Goal: Task Accomplishment & Management: Manage account settings

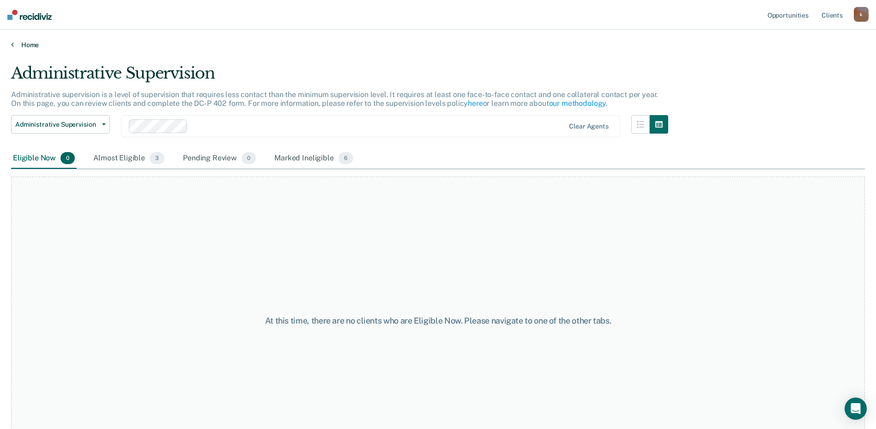
click at [29, 43] on link "Home" at bounding box center [438, 45] width 854 height 8
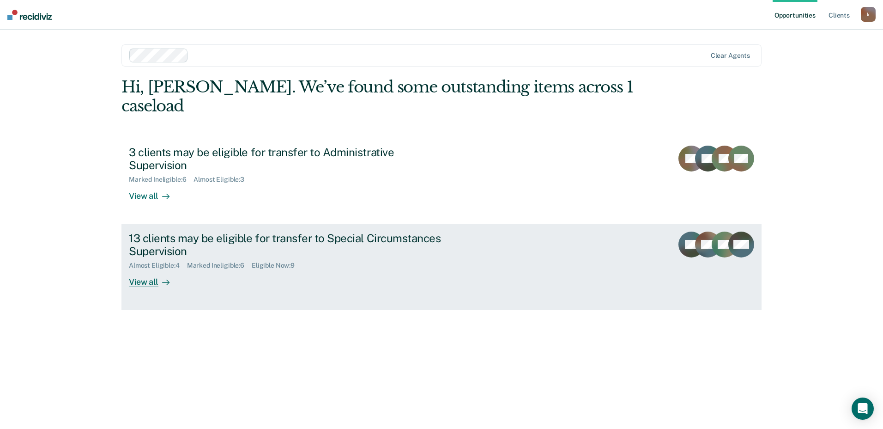
click at [275, 241] on div "13 clients may be eligible for transfer to Special Circumstances Supervision Al…" at bounding box center [302, 259] width 346 height 56
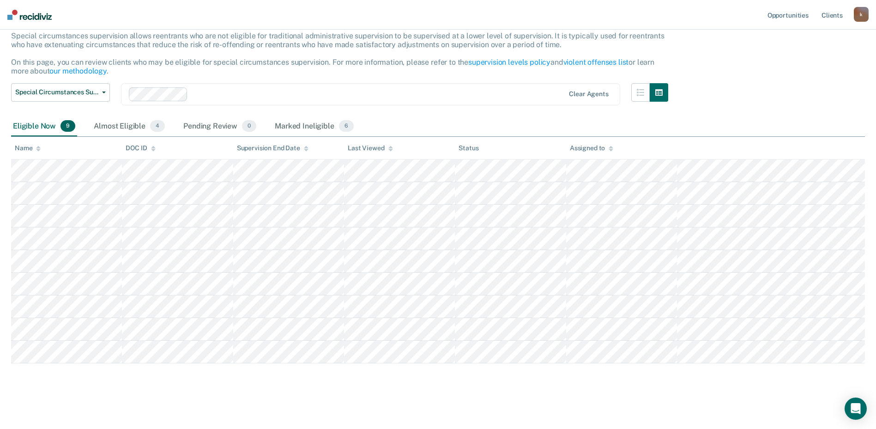
scroll to position [60, 0]
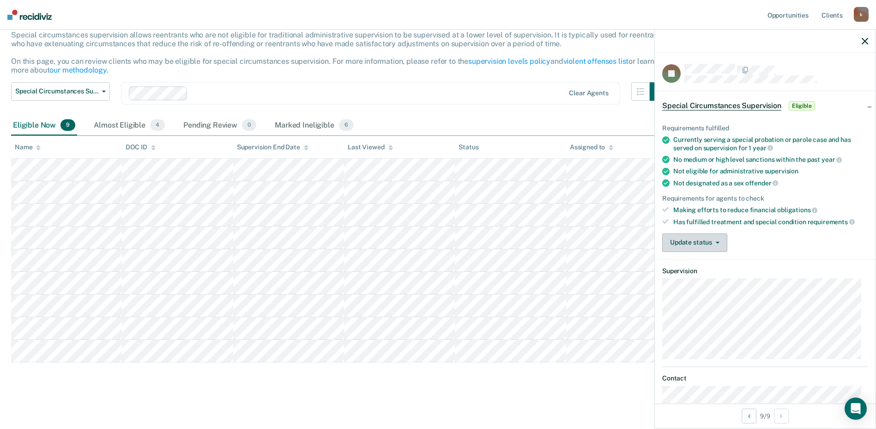
click at [709, 245] on button "Update status" at bounding box center [694, 242] width 65 height 18
click at [682, 236] on button "Update status" at bounding box center [694, 242] width 65 height 18
click at [789, 228] on div "Requirements fulfilled Currently serving a special probation or parole case and…" at bounding box center [765, 183] width 221 height 149
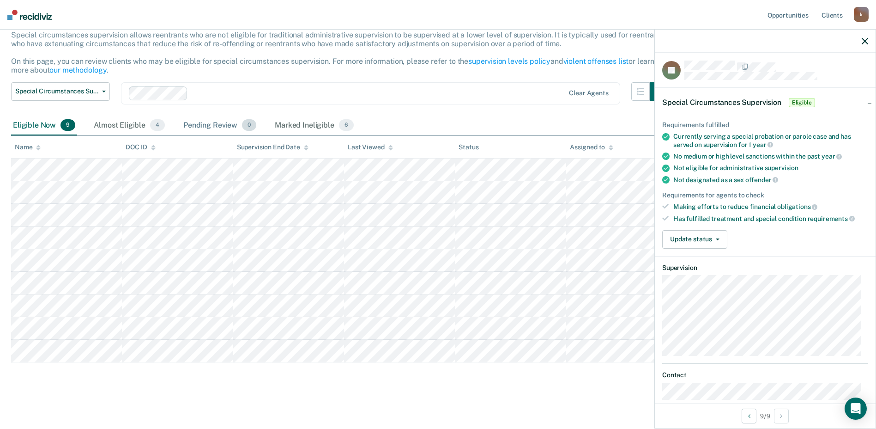
scroll to position [0, 0]
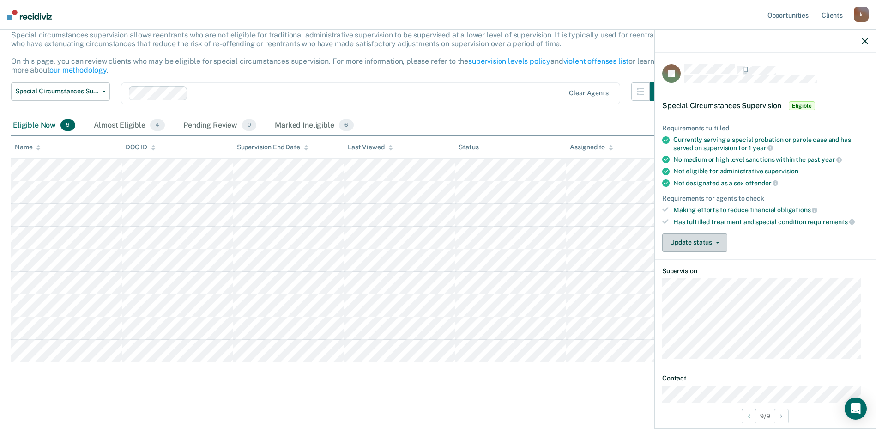
click at [703, 233] on button "Update status" at bounding box center [694, 242] width 65 height 18
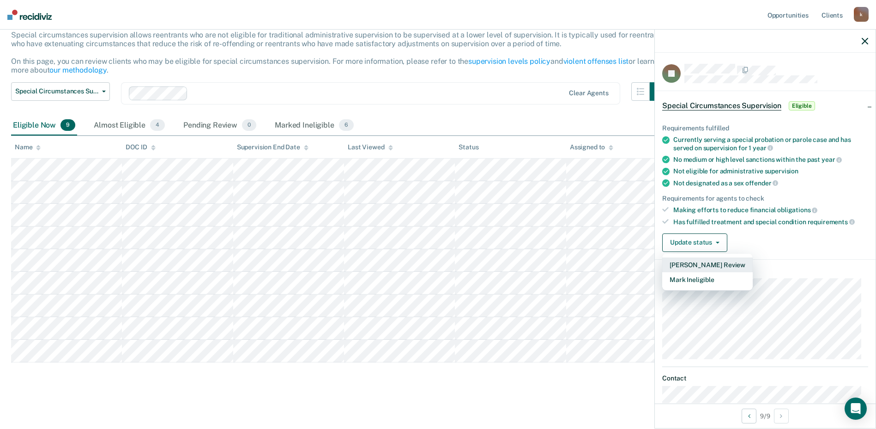
click at [694, 261] on button "[PERSON_NAME] Review" at bounding box center [707, 264] width 91 height 15
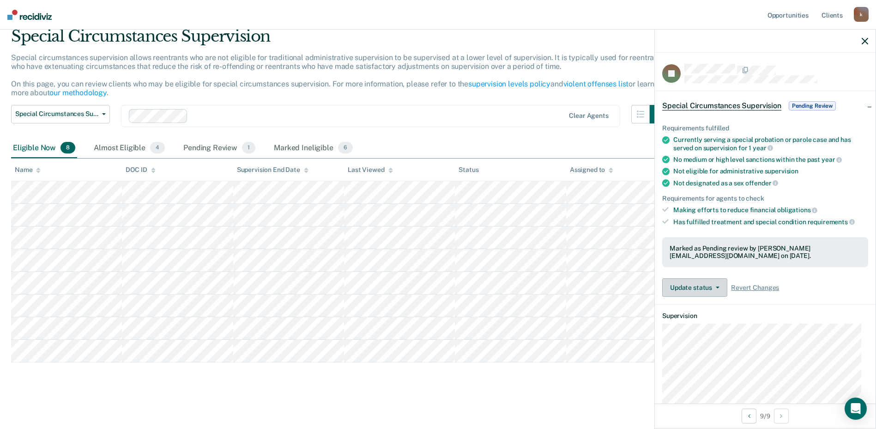
scroll to position [37, 0]
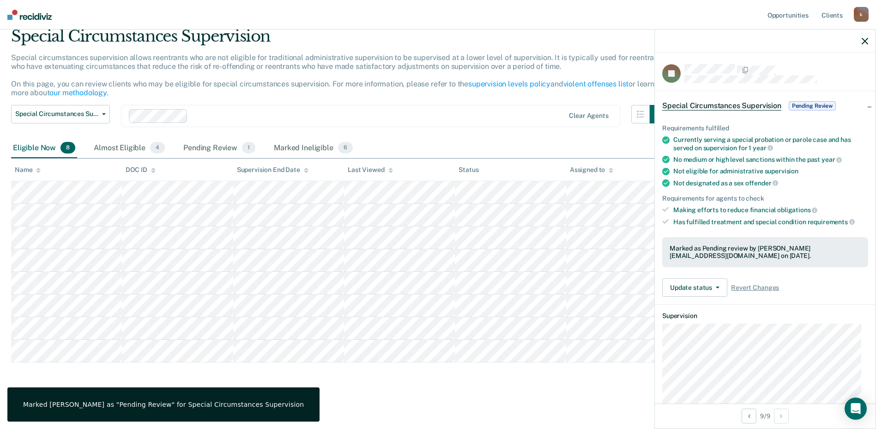
click at [466, 401] on main "Special Circumstances Supervision Special circumstances supervision allows reen…" at bounding box center [438, 219] width 876 height 414
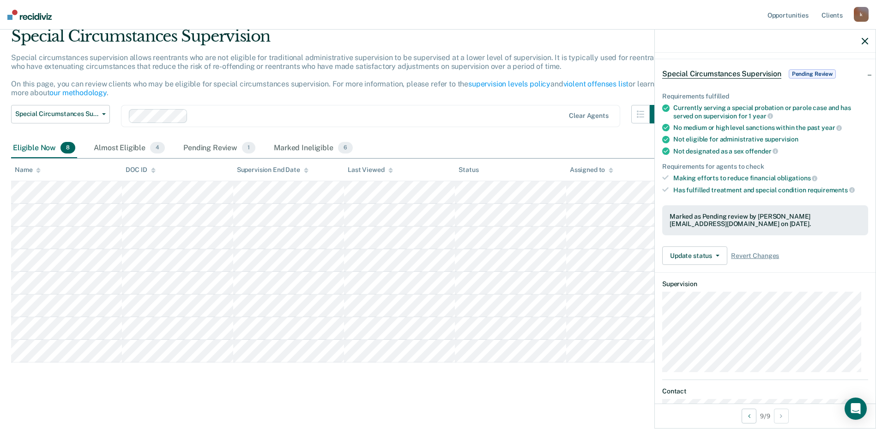
scroll to position [0, 0]
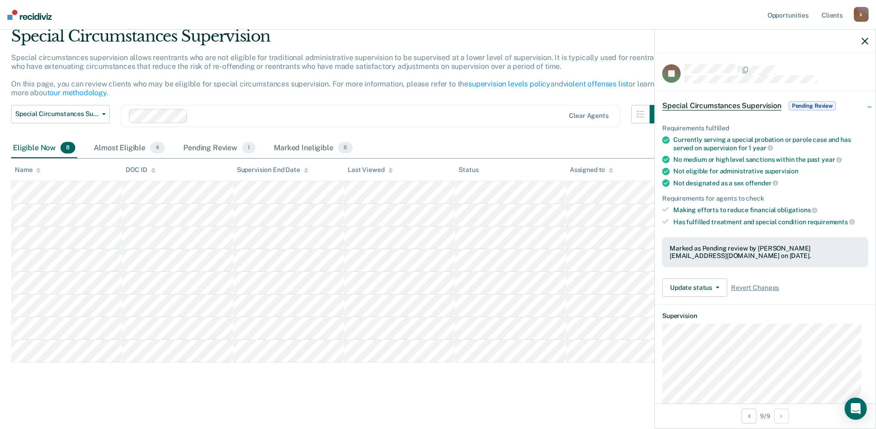
click at [863, 37] on button "button" at bounding box center [865, 41] width 6 height 8
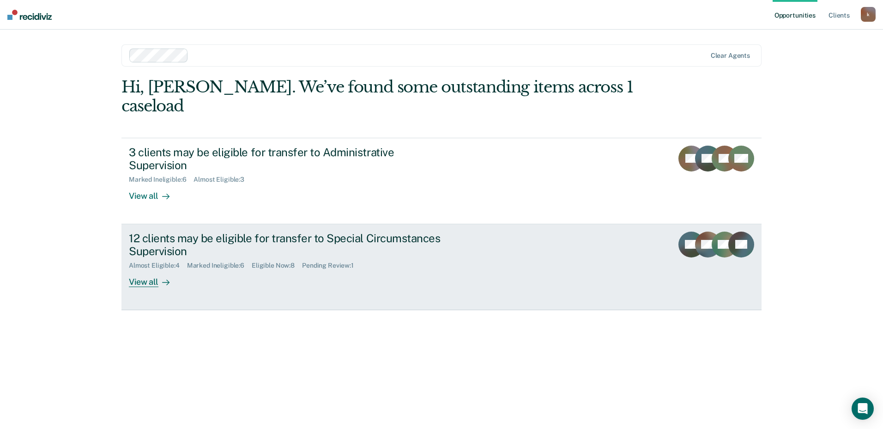
click at [287, 255] on link "12 clients may be eligible for transfer to Special Circumstances Supervision Al…" at bounding box center [441, 267] width 640 height 86
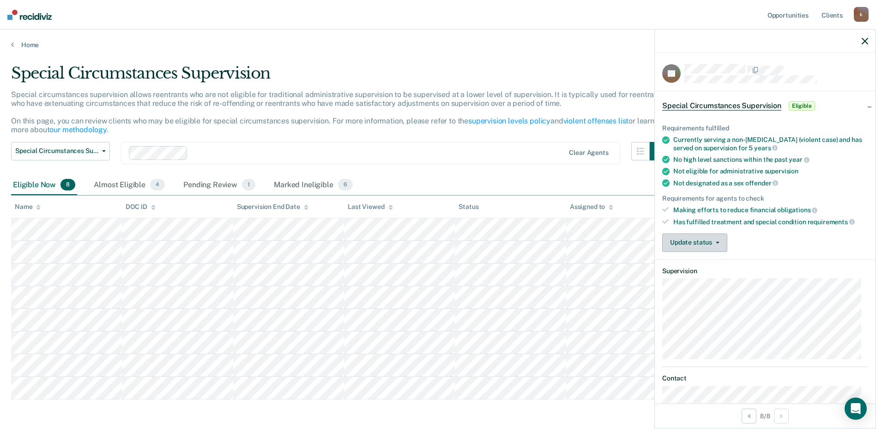
click at [715, 243] on button "Update status" at bounding box center [694, 242] width 65 height 18
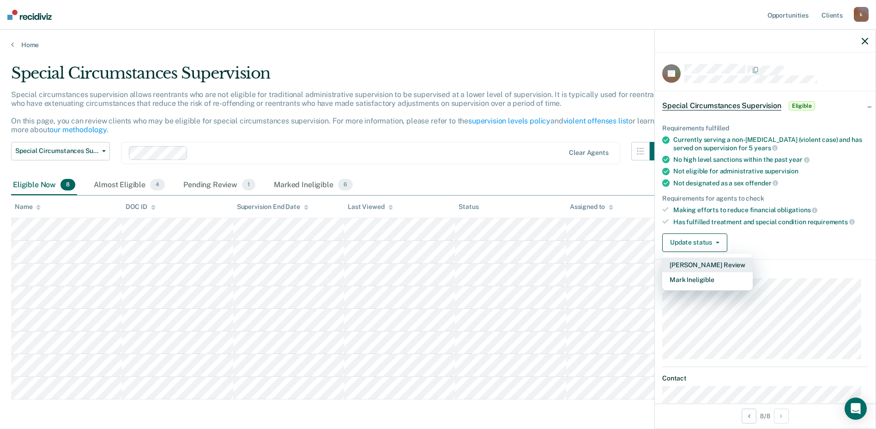
click at [716, 267] on button "[PERSON_NAME] Review" at bounding box center [707, 264] width 91 height 15
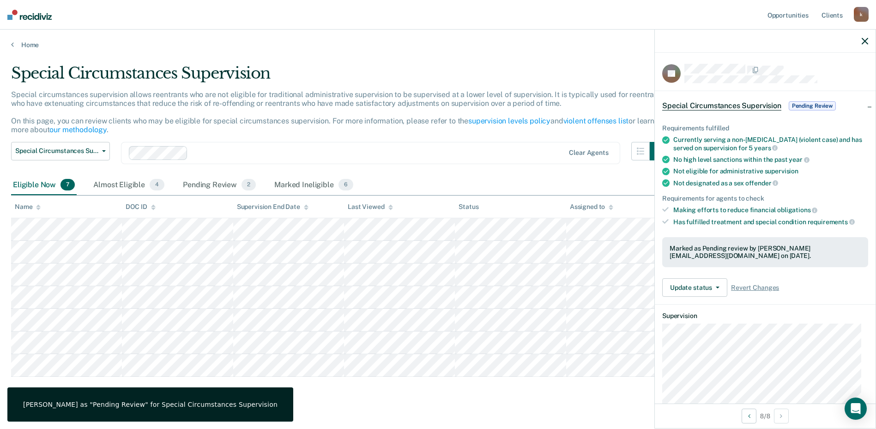
click at [867, 43] on icon "button" at bounding box center [865, 41] width 6 height 6
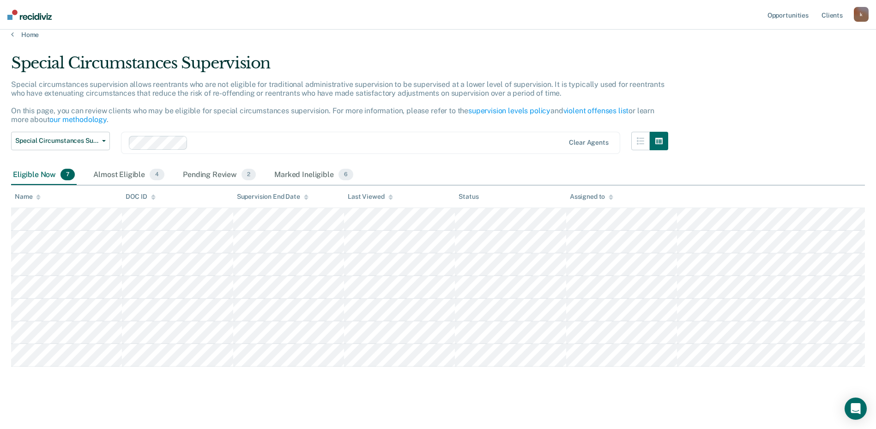
scroll to position [14, 0]
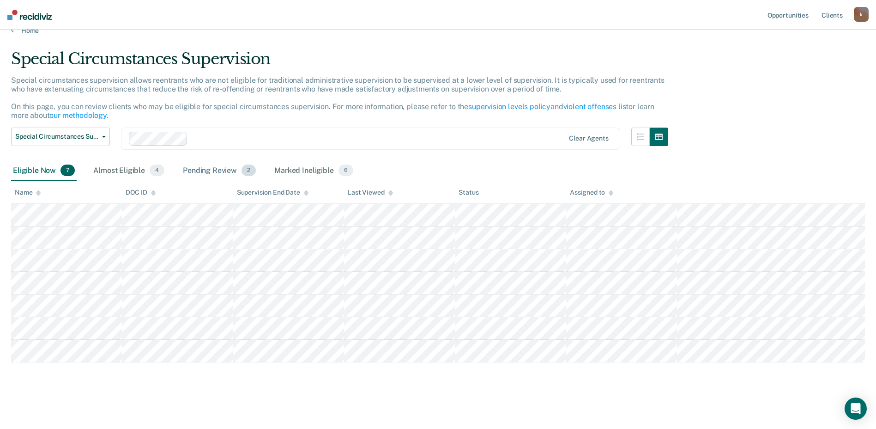
click at [189, 168] on div "Pending Review 2" at bounding box center [219, 171] width 77 height 20
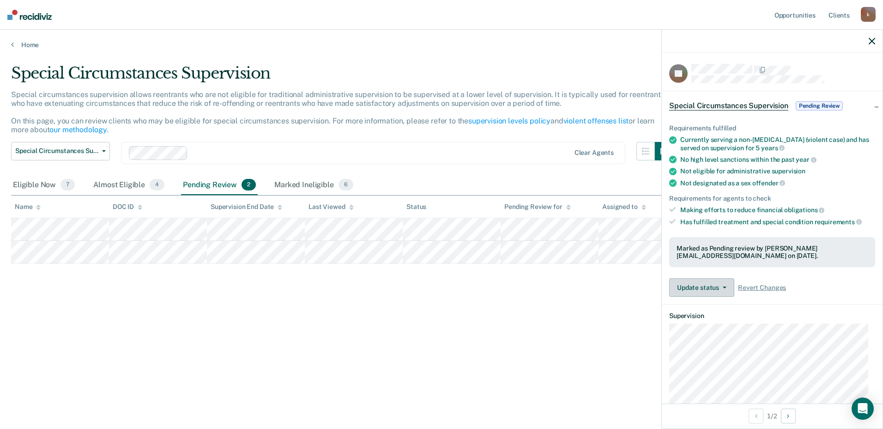
click at [710, 290] on button "Update status" at bounding box center [701, 287] width 65 height 18
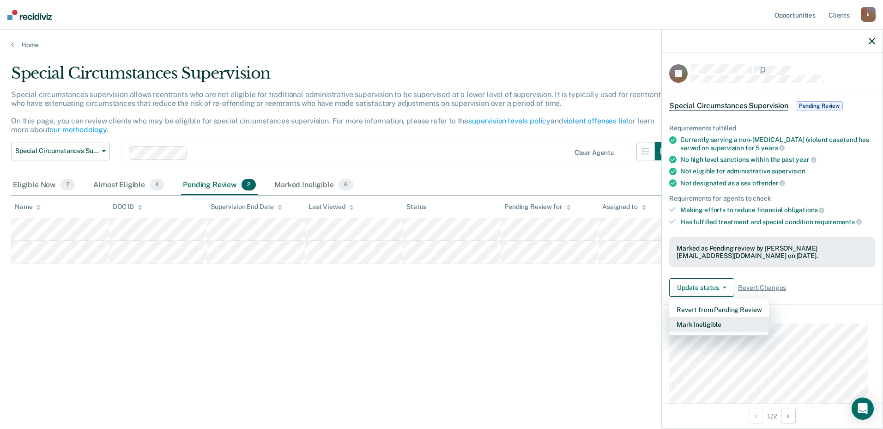
click at [709, 325] on button "Mark Ineligible" at bounding box center [719, 324] width 100 height 15
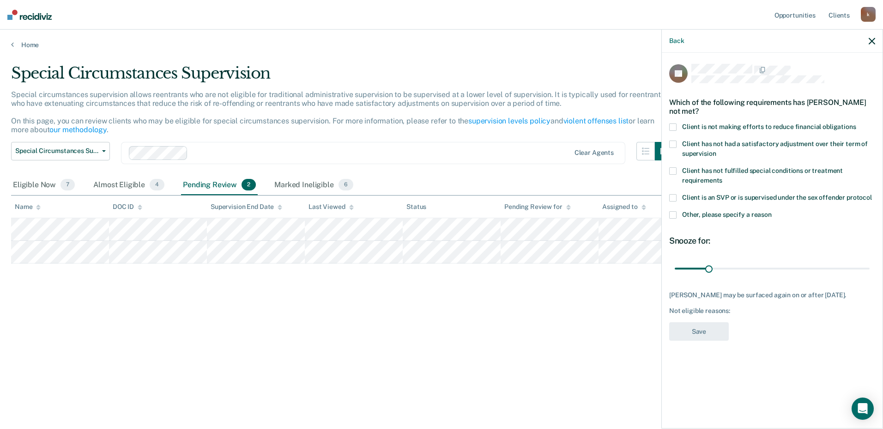
click at [716, 213] on span "Other, please specify a reason" at bounding box center [727, 214] width 90 height 7
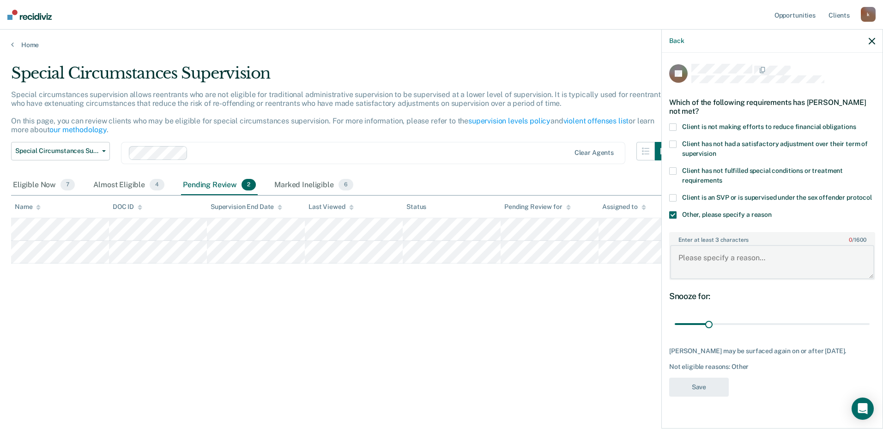
click at [723, 260] on textarea "Enter at least 3 characters 0 / 1600" at bounding box center [772, 262] width 204 height 34
type textarea "Reentrant has Domestic Violence Protocol listed on Board Action"
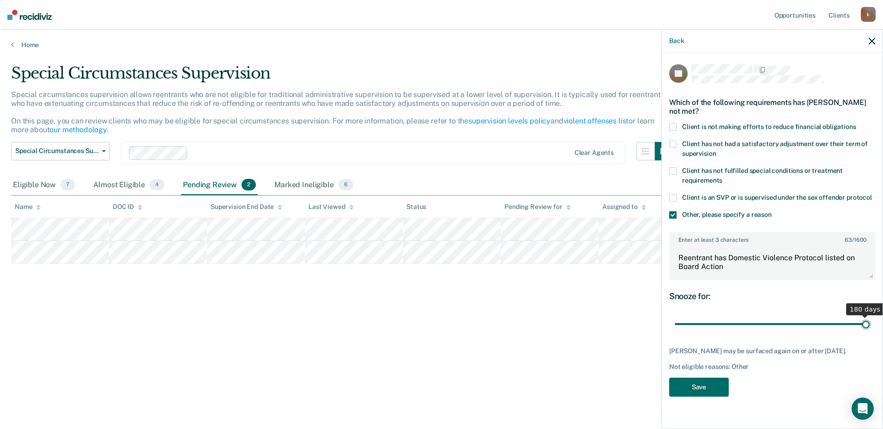
drag, startPoint x: 708, startPoint y: 323, endPoint x: 884, endPoint y: 335, distance: 176.4
type input "180"
click at [870, 332] on input "range" at bounding box center [772, 324] width 195 height 16
click at [694, 388] on button "Save" at bounding box center [699, 386] width 60 height 19
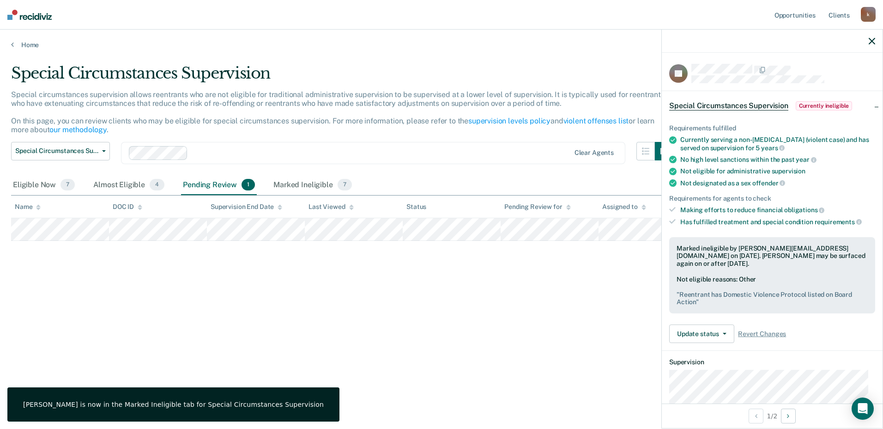
click at [873, 41] on icon "button" at bounding box center [872, 41] width 6 height 6
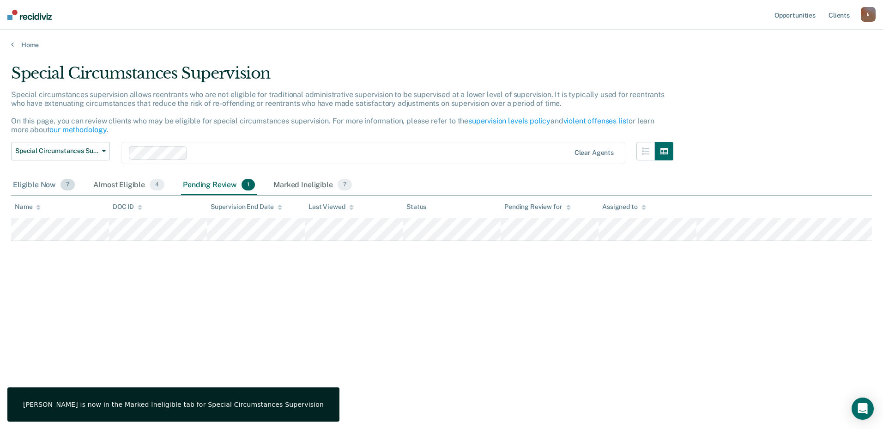
click at [43, 184] on div "Eligible Now 7" at bounding box center [44, 185] width 66 height 20
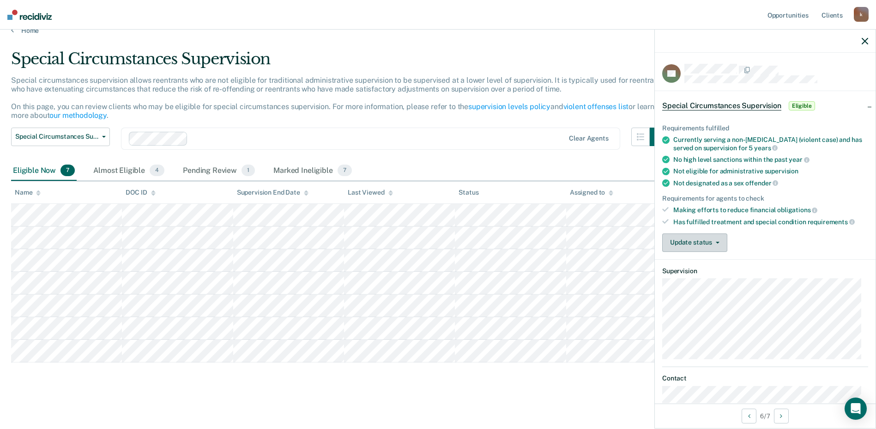
click at [684, 243] on button "Update status" at bounding box center [694, 242] width 65 height 18
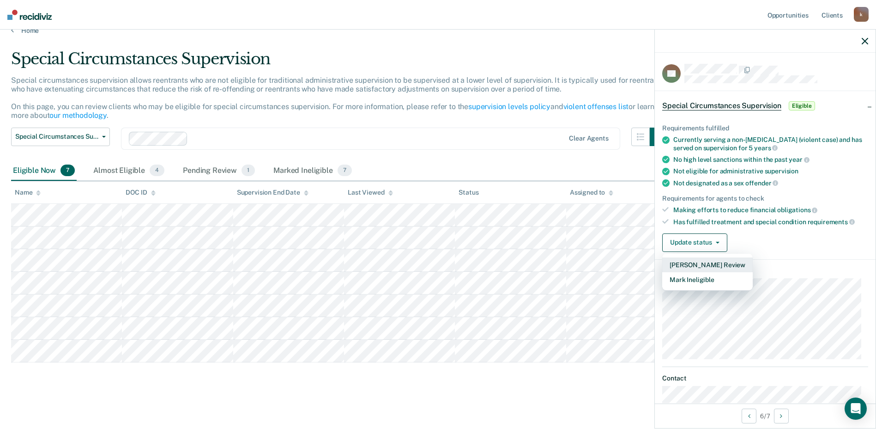
click at [693, 264] on button "[PERSON_NAME] Review" at bounding box center [707, 264] width 91 height 15
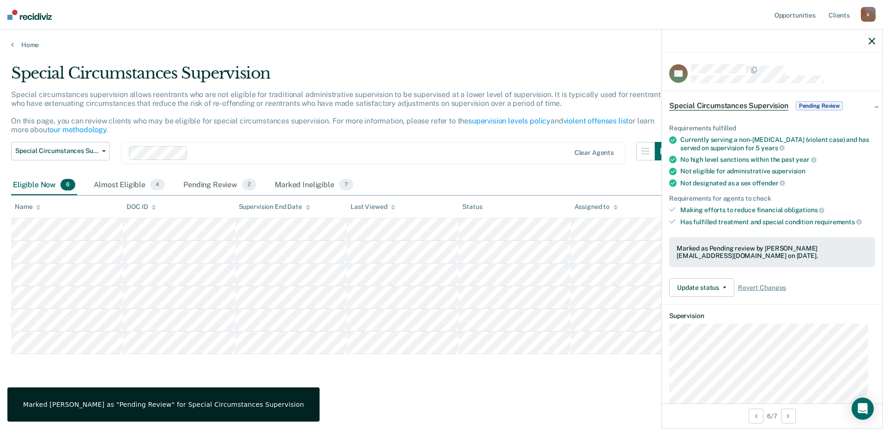
click at [874, 38] on icon "button" at bounding box center [872, 41] width 6 height 6
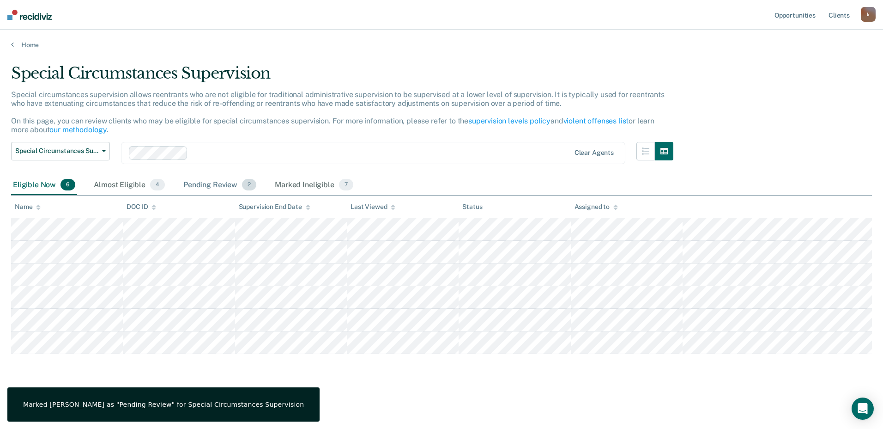
click at [213, 192] on div "Pending Review 2" at bounding box center [220, 185] width 77 height 20
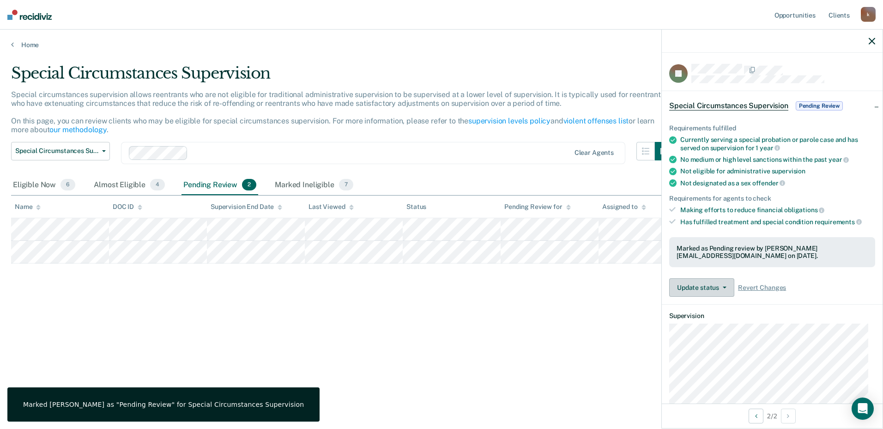
click at [703, 281] on button "Update status" at bounding box center [701, 287] width 65 height 18
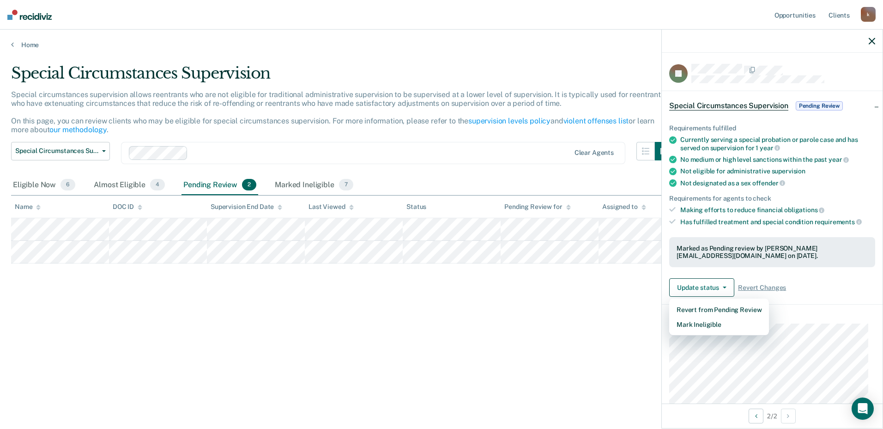
click at [474, 360] on div "Special Circumstances Supervision Special circumstances supervision allows reen…" at bounding box center [441, 226] width 861 height 325
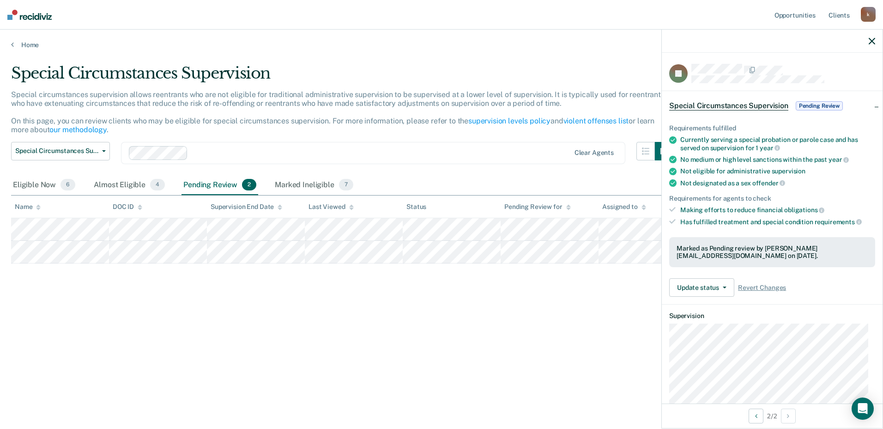
click at [866, 103] on div "Special Circumstances Supervision Pending Review" at bounding box center [772, 106] width 221 height 30
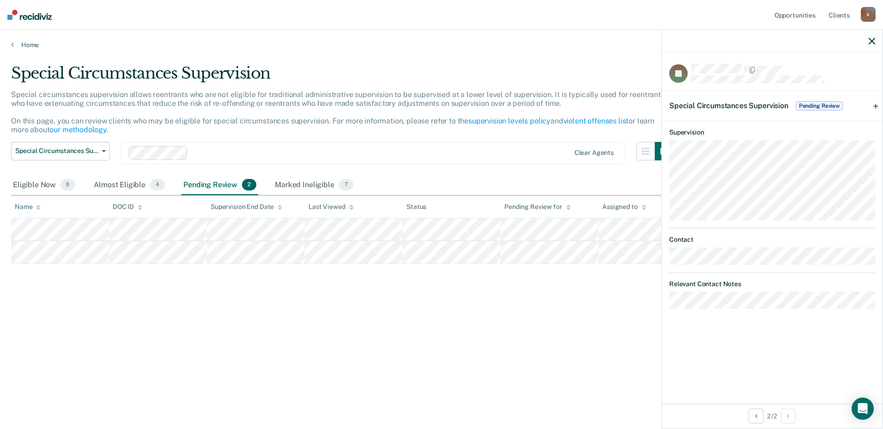
click at [874, 35] on div at bounding box center [772, 41] width 221 height 23
click at [873, 39] on icon "button" at bounding box center [872, 41] width 6 height 6
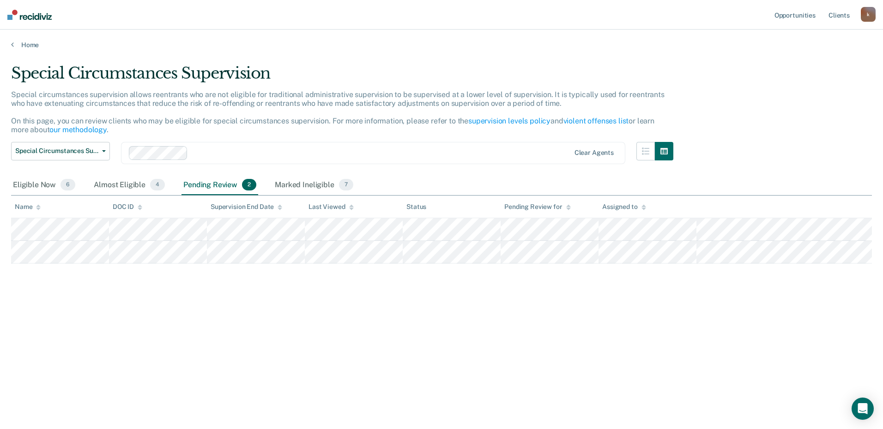
click at [205, 365] on div "Special Circumstances Supervision Special circumstances supervision allows reen…" at bounding box center [441, 226] width 861 height 325
click at [46, 184] on div "Eligible Now 6" at bounding box center [44, 185] width 66 height 20
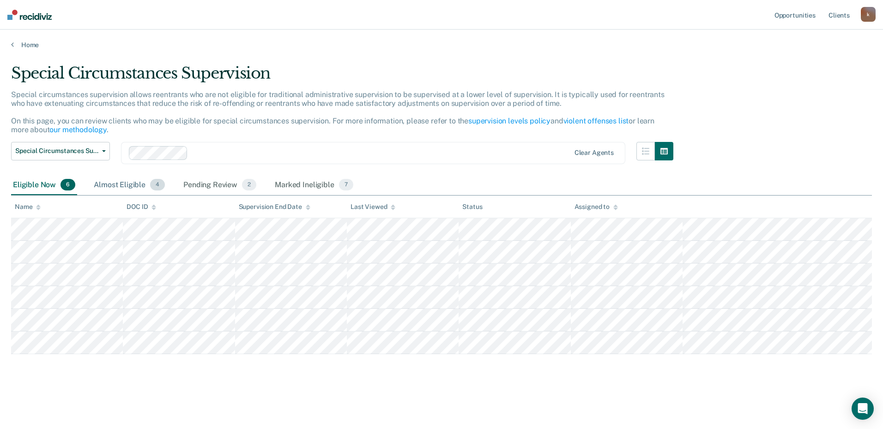
click at [131, 184] on div "Almost Eligible 4" at bounding box center [129, 185] width 75 height 20
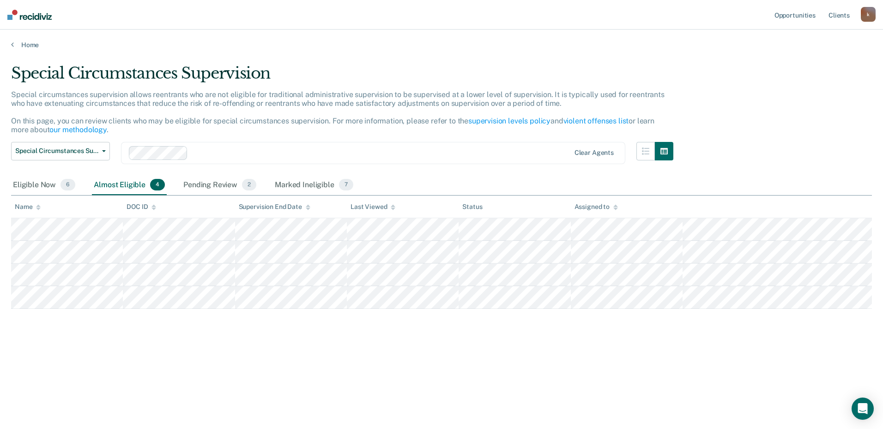
click at [42, 198] on th "Name" at bounding box center [67, 206] width 112 height 23
click at [41, 187] on div "Eligible Now 6" at bounding box center [44, 185] width 66 height 20
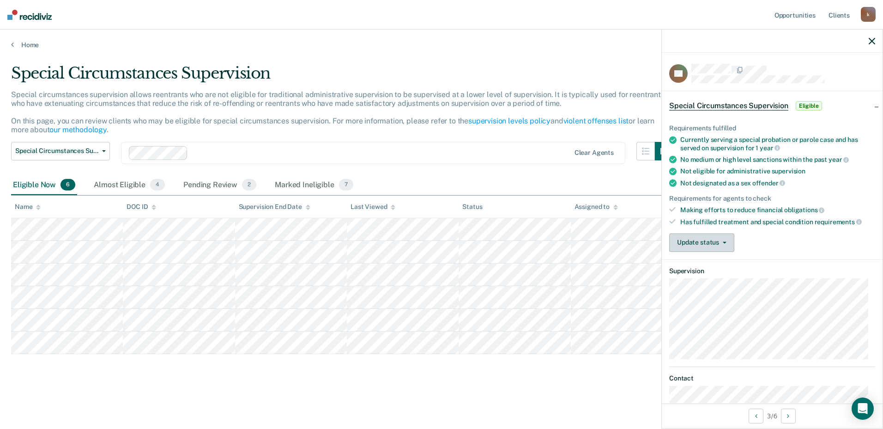
drag, startPoint x: 715, startPoint y: 241, endPoint x: 716, endPoint y: 247, distance: 6.1
click at [715, 240] on button "Update status" at bounding box center [701, 242] width 65 height 18
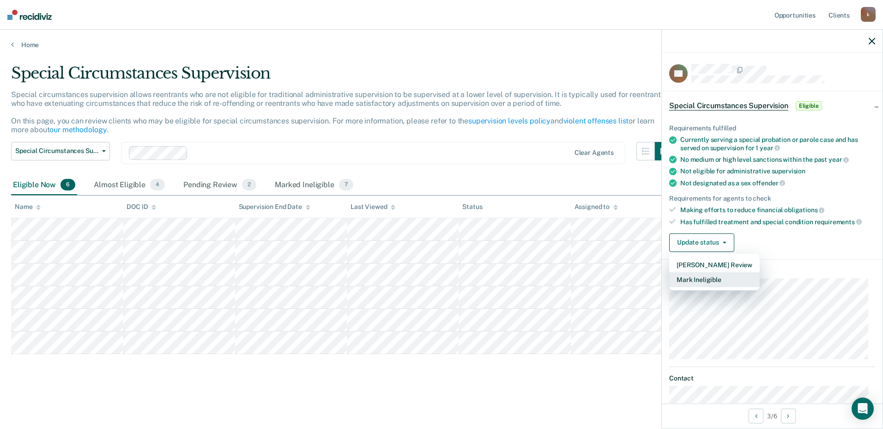
click at [715, 276] on button "Mark Ineligible" at bounding box center [714, 279] width 91 height 15
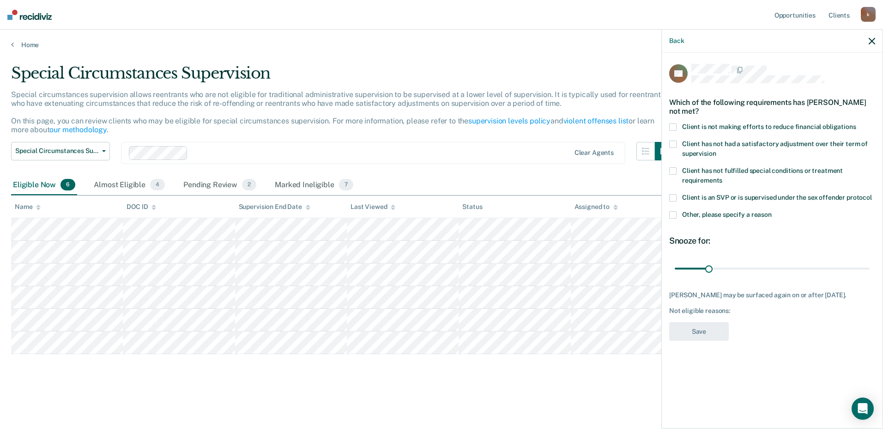
click at [674, 211] on span at bounding box center [672, 214] width 7 height 7
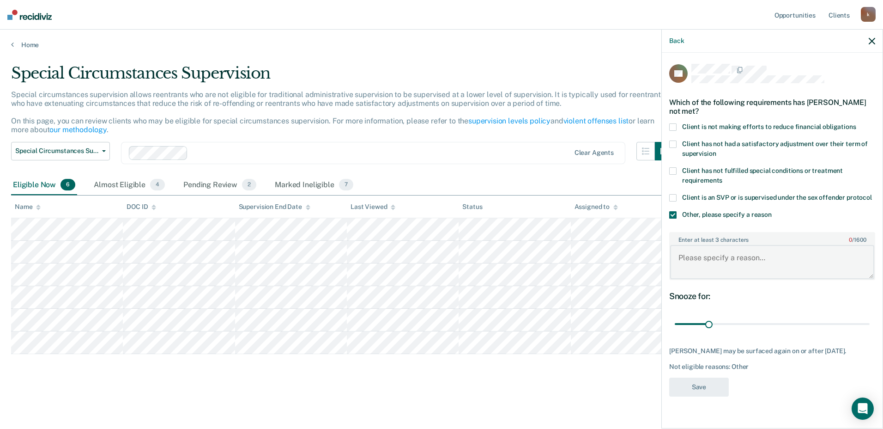
click at [701, 246] on textarea "Enter at least 3 characters 0 / 1600" at bounding box center [772, 262] width 204 height 34
type textarea "Reentrant is being supervised under Domestic Violence Protocol."
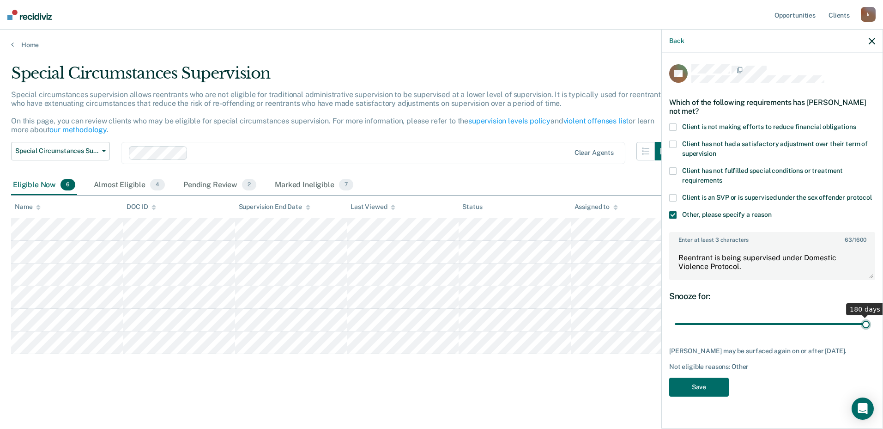
drag, startPoint x: 705, startPoint y: 315, endPoint x: 885, endPoint y: 317, distance: 179.7
type input "180"
click at [870, 317] on input "range" at bounding box center [772, 324] width 195 height 16
click at [704, 377] on button "Save" at bounding box center [699, 386] width 60 height 19
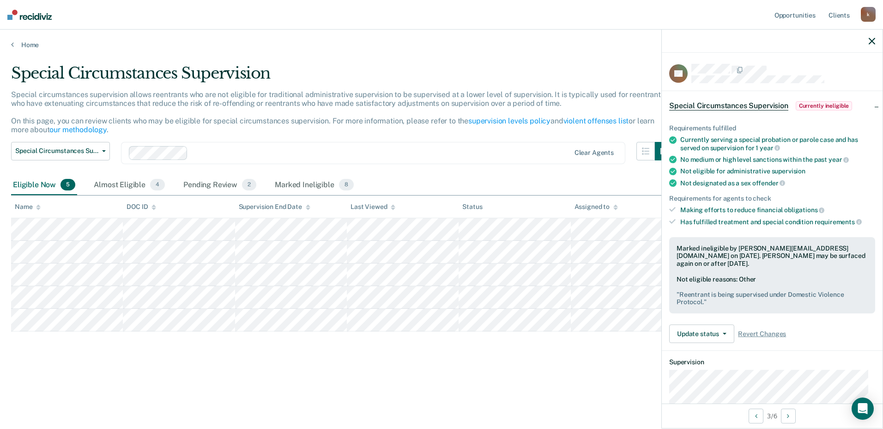
click at [873, 43] on icon "button" at bounding box center [872, 41] width 6 height 6
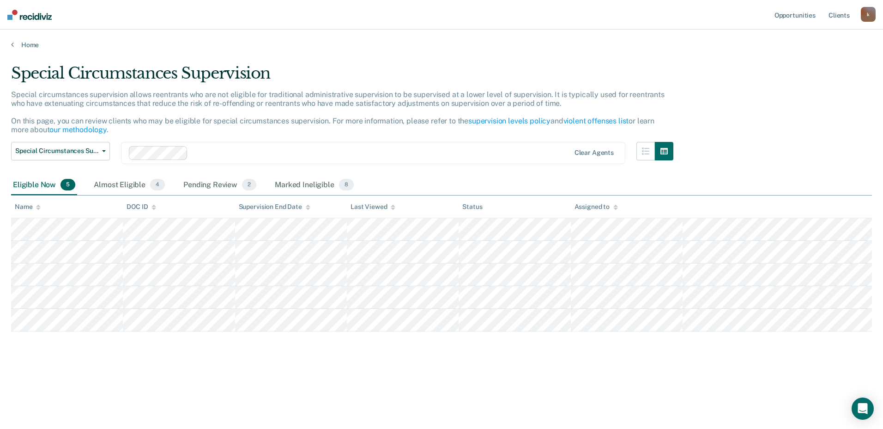
drag, startPoint x: 778, startPoint y: 55, endPoint x: 492, endPoint y: 101, distance: 289.1
drag, startPoint x: 492, startPoint y: 101, endPoint x: 383, endPoint y: 80, distance: 112.0
click at [383, 77] on div "Special Circumstances Supervision" at bounding box center [342, 77] width 662 height 26
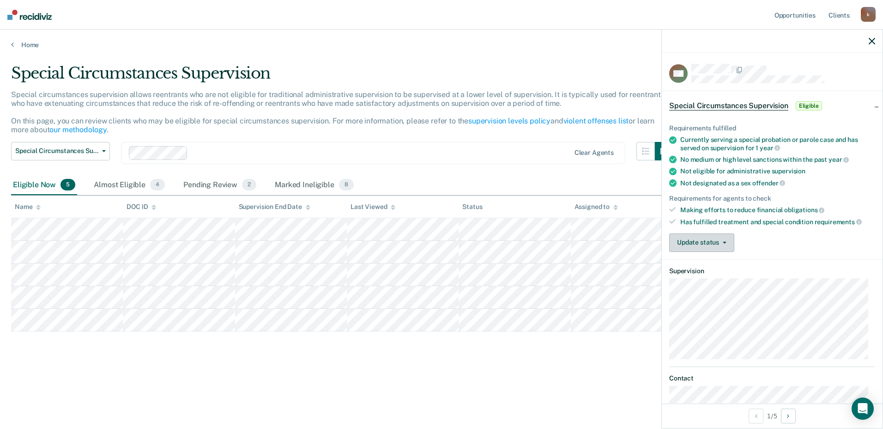
click at [721, 237] on button "Update status" at bounding box center [701, 242] width 65 height 18
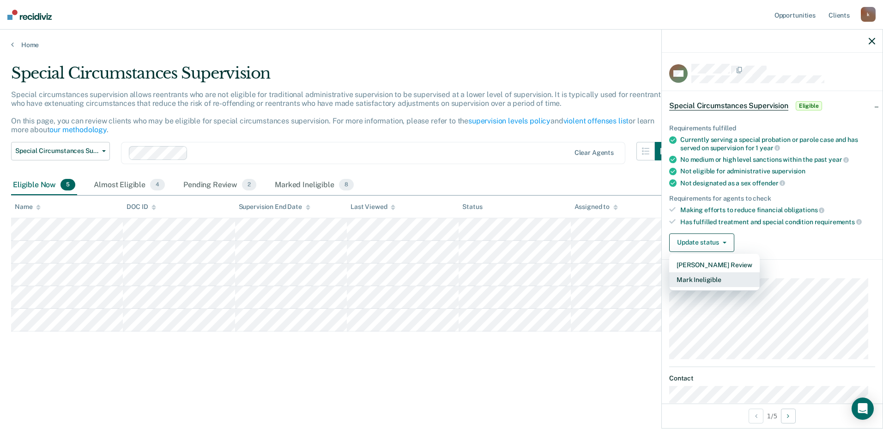
click at [707, 276] on button "Mark Ineligible" at bounding box center [714, 279] width 91 height 15
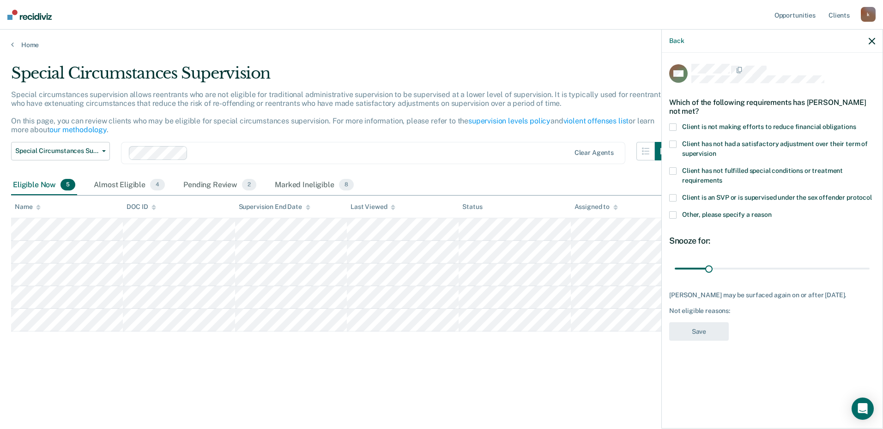
click at [689, 123] on span "Client is not making efforts to reduce financial obligations" at bounding box center [769, 126] width 174 height 7
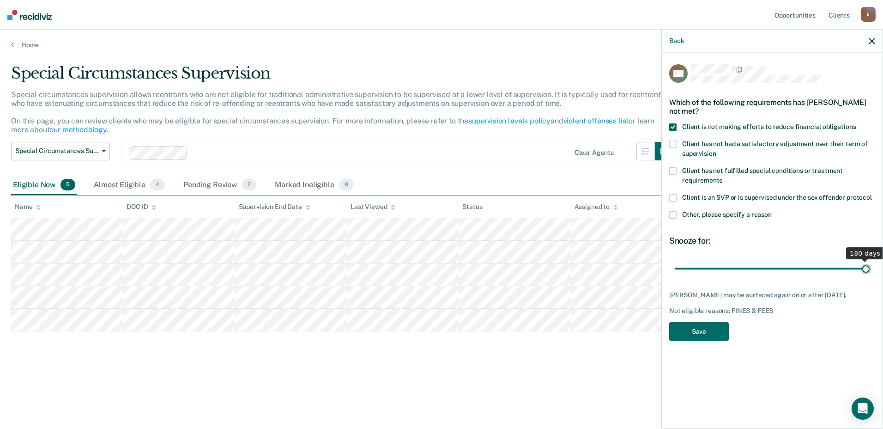
drag, startPoint x: 710, startPoint y: 260, endPoint x: 885, endPoint y: 268, distance: 174.8
type input "180"
click at [870, 268] on input "range" at bounding box center [772, 268] width 195 height 16
click at [708, 329] on button "Save" at bounding box center [699, 331] width 60 height 19
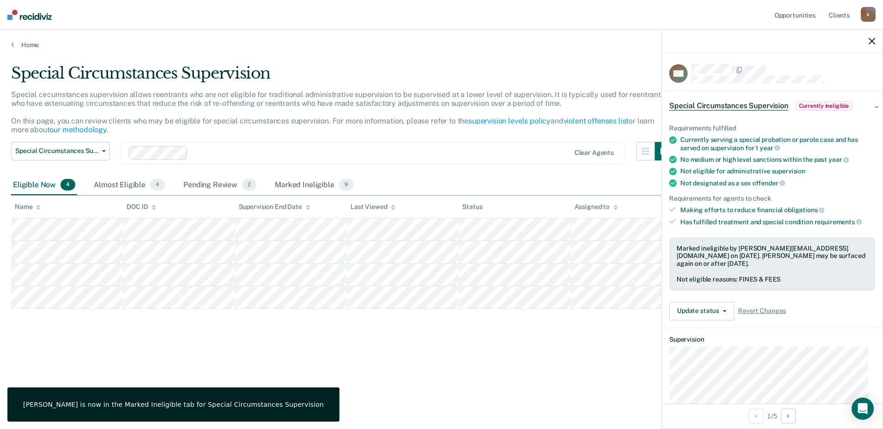
click at [873, 43] on icon "button" at bounding box center [872, 41] width 6 height 6
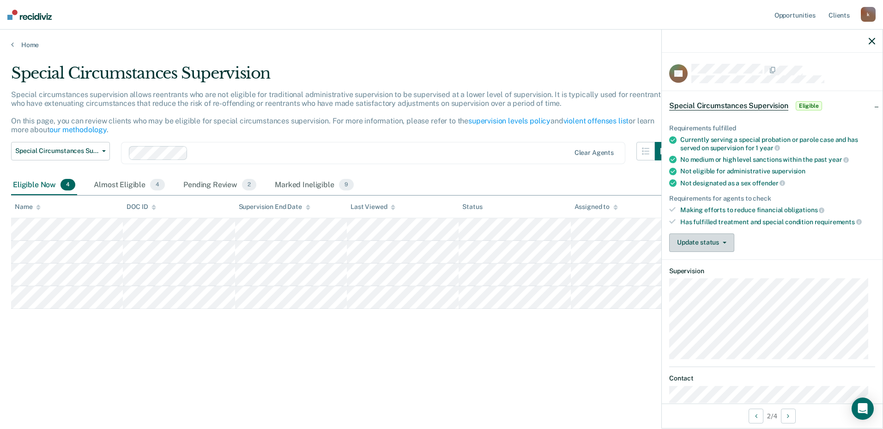
click at [719, 239] on button "Update status" at bounding box center [701, 242] width 65 height 18
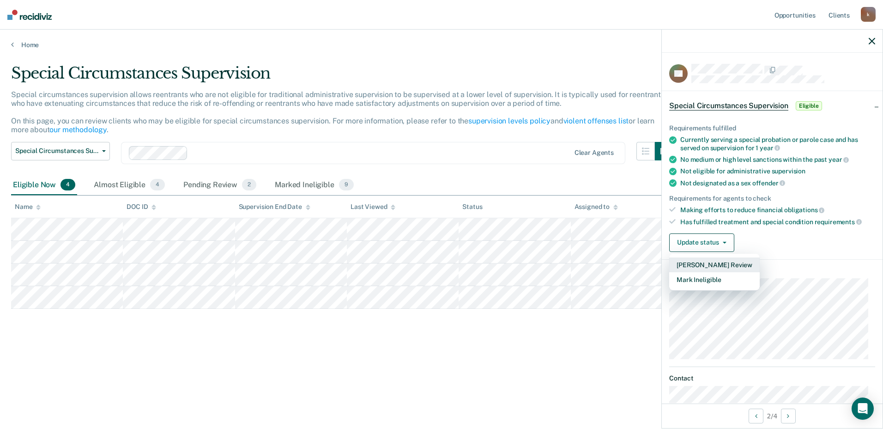
click at [713, 262] on button "[PERSON_NAME] Review" at bounding box center [714, 264] width 91 height 15
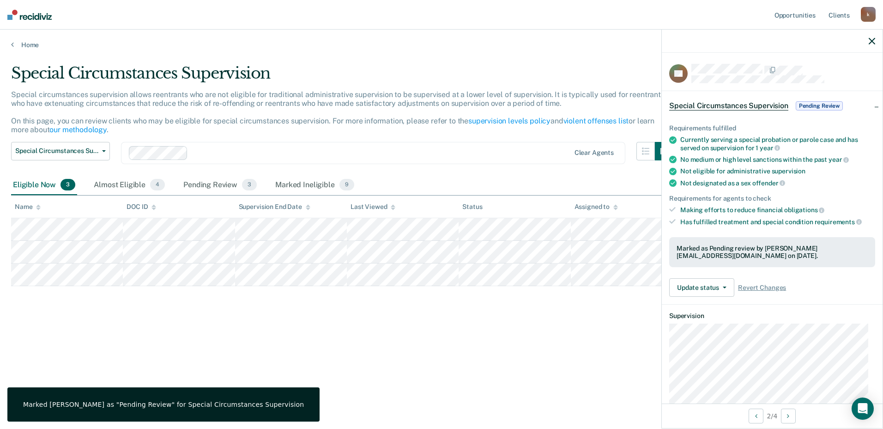
click at [870, 41] on icon "button" at bounding box center [872, 41] width 6 height 6
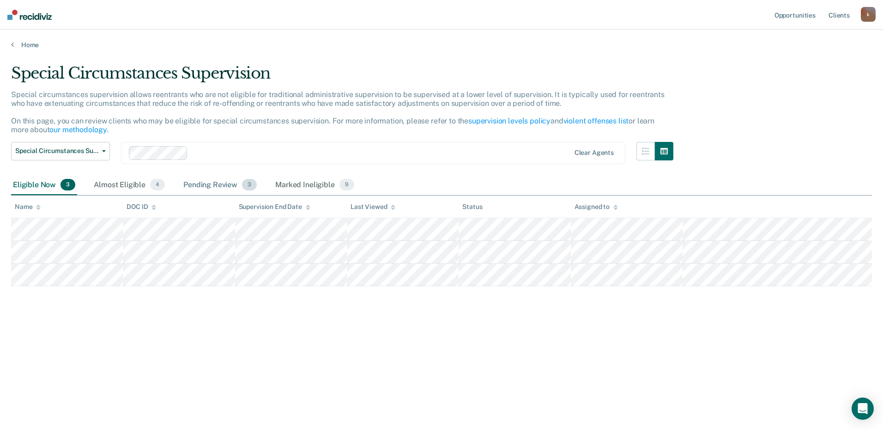
click at [209, 189] on div "Pending Review 3" at bounding box center [220, 185] width 77 height 20
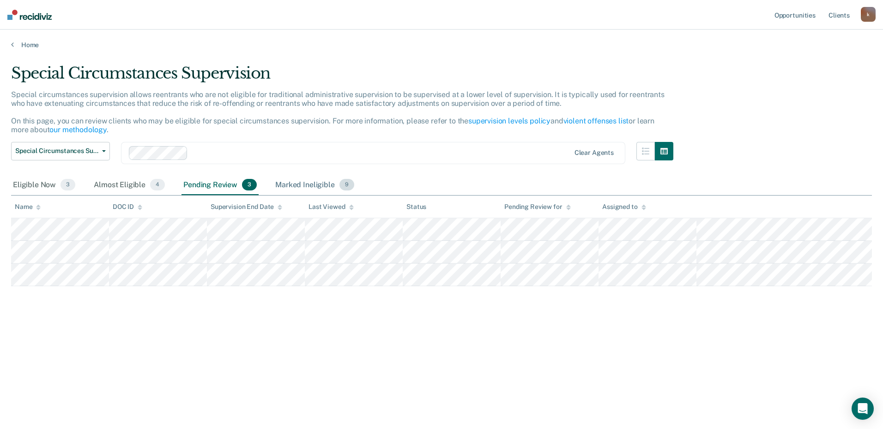
click at [291, 182] on div "Marked Ineligible 9" at bounding box center [314, 185] width 83 height 20
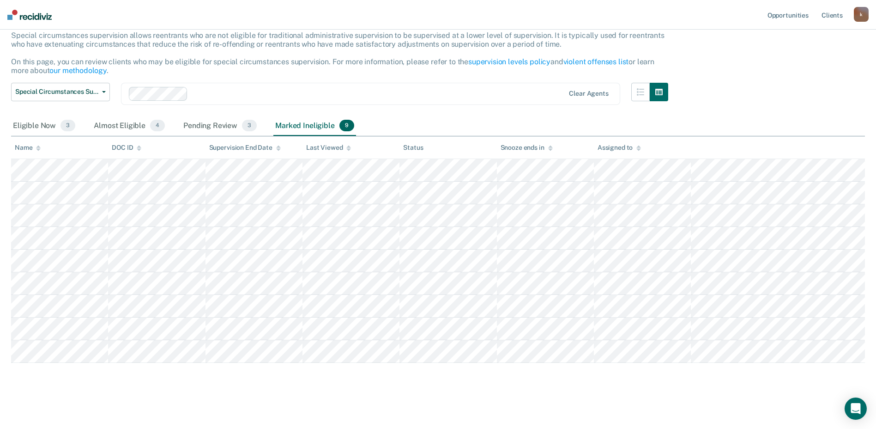
scroll to position [60, 0]
click at [214, 122] on div "Pending Review 3" at bounding box center [220, 125] width 77 height 20
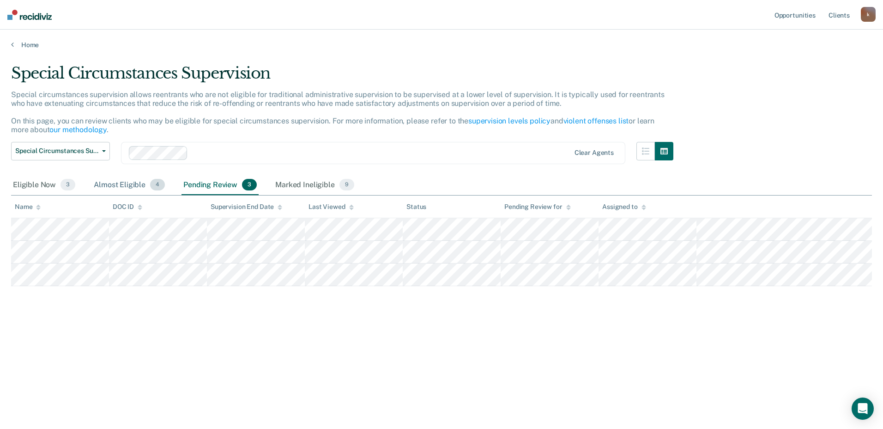
click at [118, 192] on div "Almost Eligible 4" at bounding box center [129, 185] width 75 height 20
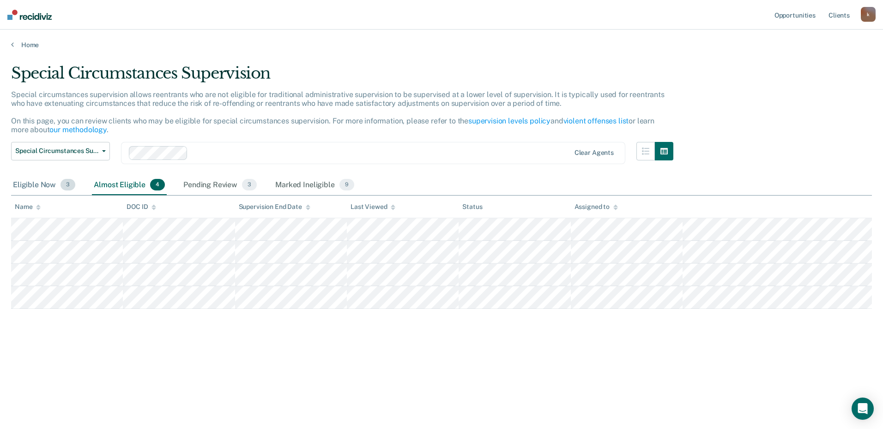
click at [48, 193] on div "Eligible Now 3" at bounding box center [44, 185] width 66 height 20
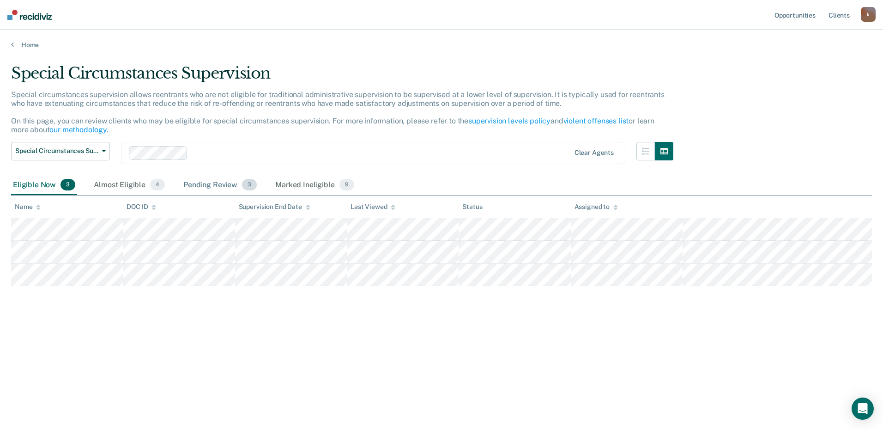
click at [201, 188] on div "Pending Review 3" at bounding box center [220, 185] width 77 height 20
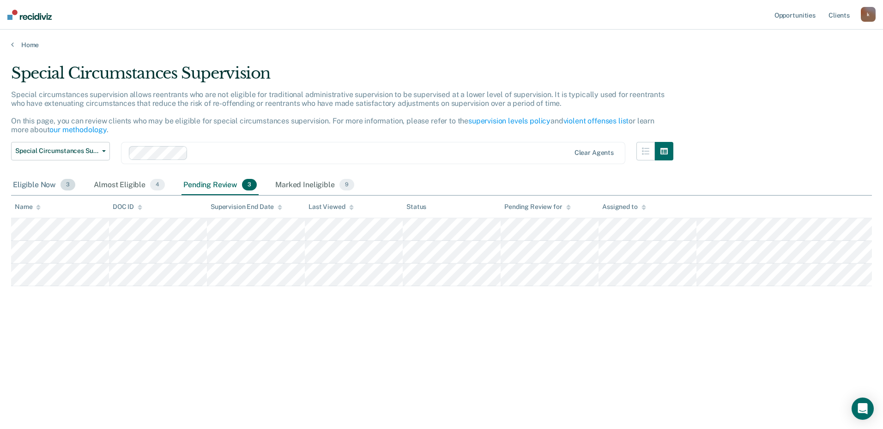
click at [36, 182] on div "Eligible Now 3" at bounding box center [44, 185] width 66 height 20
